Goal: Information Seeking & Learning: Check status

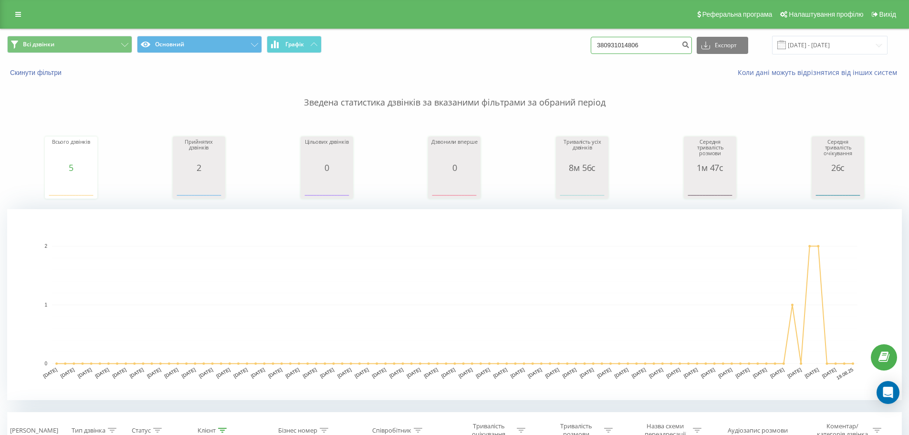
click at [658, 42] on input "380931014806" at bounding box center [640, 45] width 101 height 17
paste input "380954669335"
click at [661, 42] on input "380931014806380954669335" at bounding box center [640, 45] width 101 height 17
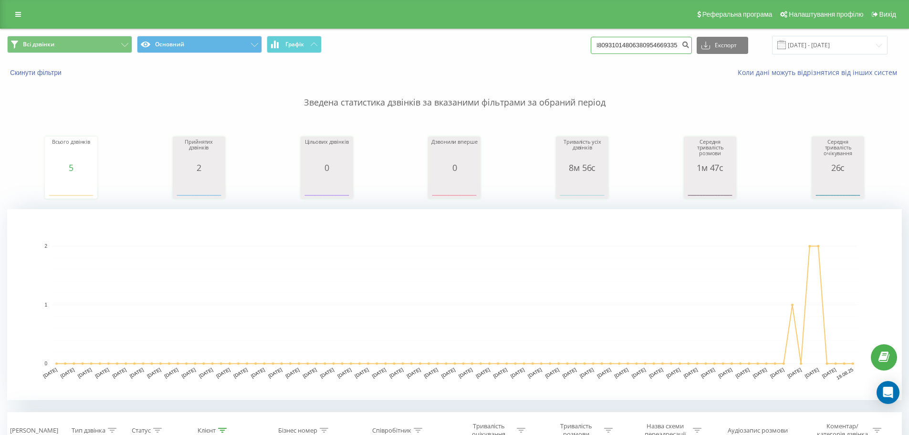
click at [661, 42] on input "380931014806380954669335" at bounding box center [640, 45] width 101 height 17
paste input
type input "380954669335"
click at [689, 46] on icon "submit" at bounding box center [685, 44] width 8 height 6
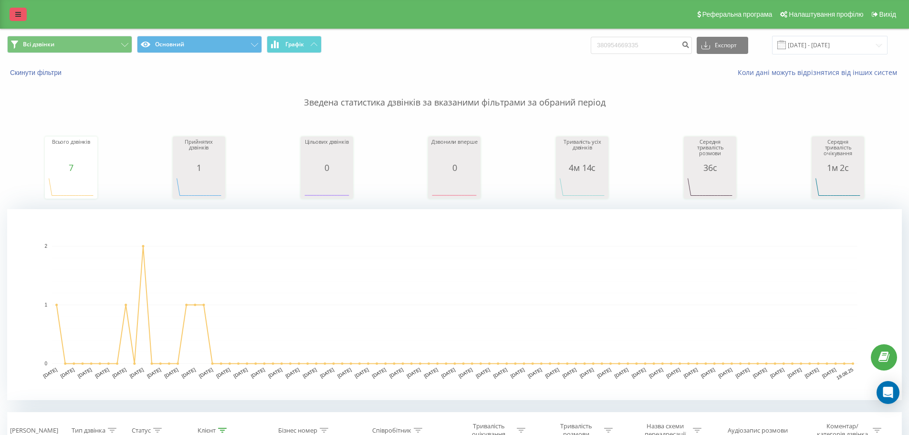
click at [21, 16] on link at bounding box center [18, 14] width 17 height 13
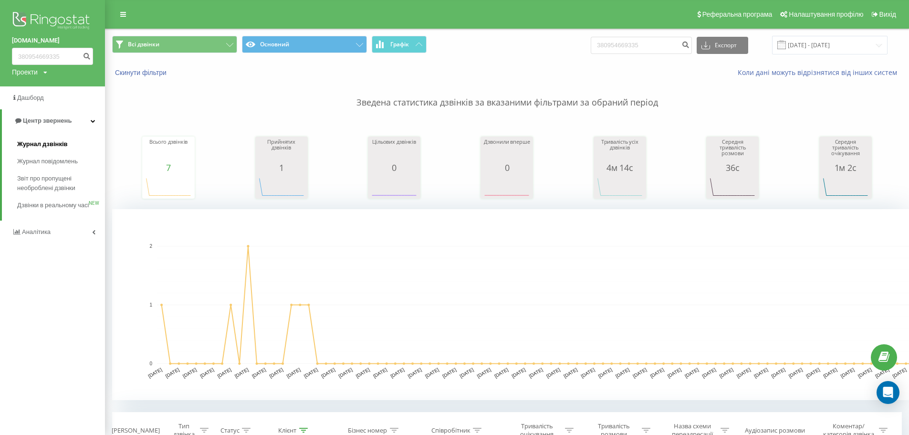
click at [32, 145] on span "Журнал дзвінків" at bounding box center [42, 144] width 51 height 10
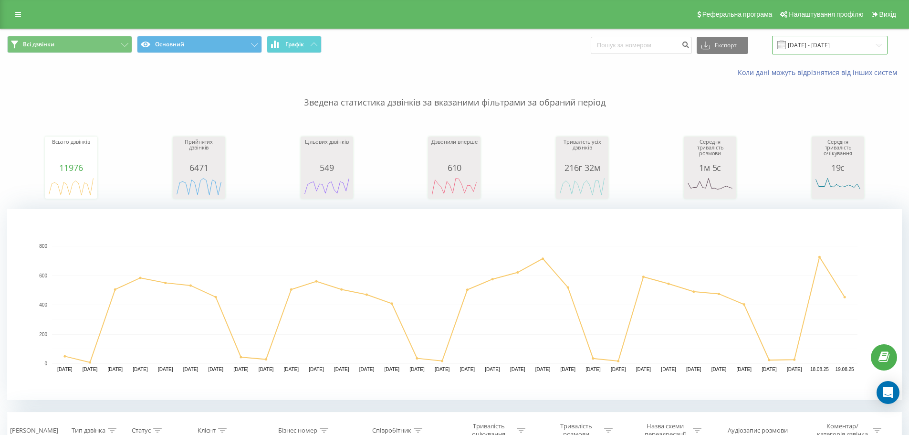
drag, startPoint x: 820, startPoint y: 40, endPoint x: 810, endPoint y: 42, distance: 10.4
click at [820, 39] on input "19.07.2025 - 19.08.2025" at bounding box center [829, 45] width 115 height 19
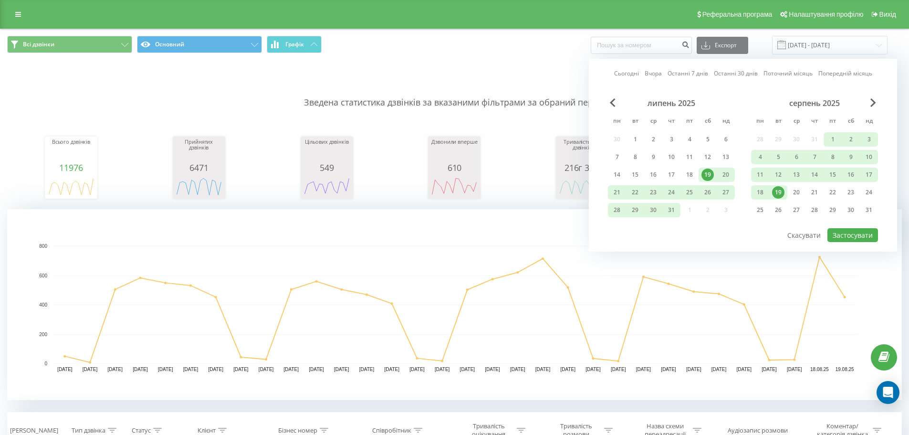
click at [623, 70] on link "Сьогодні" at bounding box center [626, 73] width 25 height 9
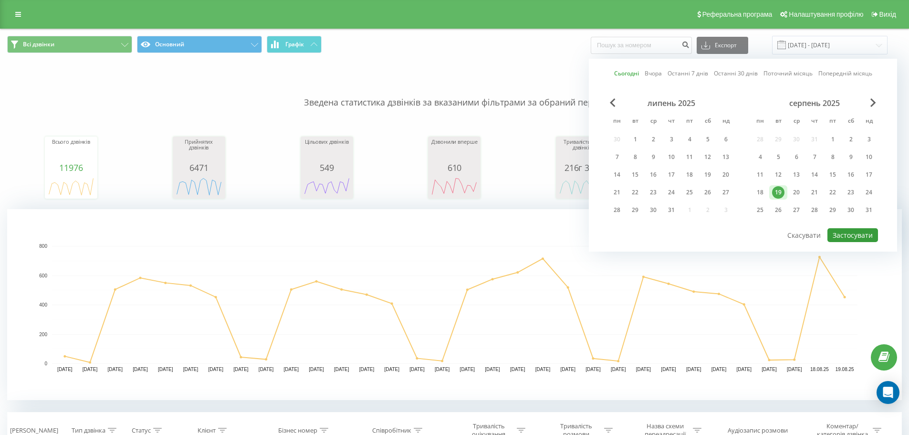
click at [833, 233] on button "Застосувати" at bounding box center [852, 235] width 51 height 14
type input "19.08.2025 - 19.08.2025"
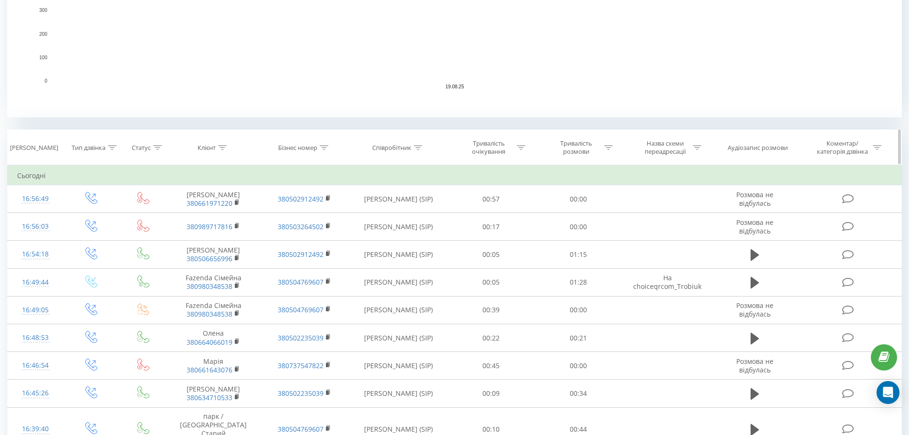
scroll to position [286, 0]
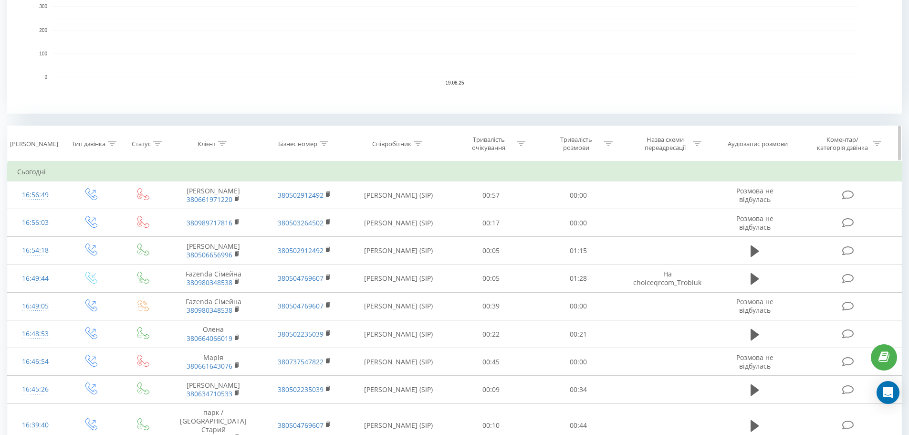
click at [418, 140] on div at bounding box center [418, 144] width 9 height 8
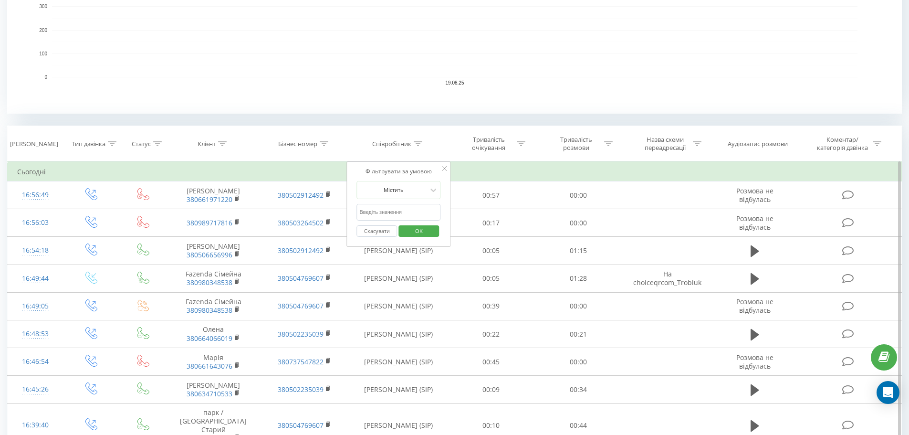
click at [379, 217] on input "text" at bounding box center [398, 212] width 84 height 17
type input "Вер"
click at [420, 231] on span "OK" at bounding box center [418, 230] width 27 height 15
